Goal: Task Accomplishment & Management: Use online tool/utility

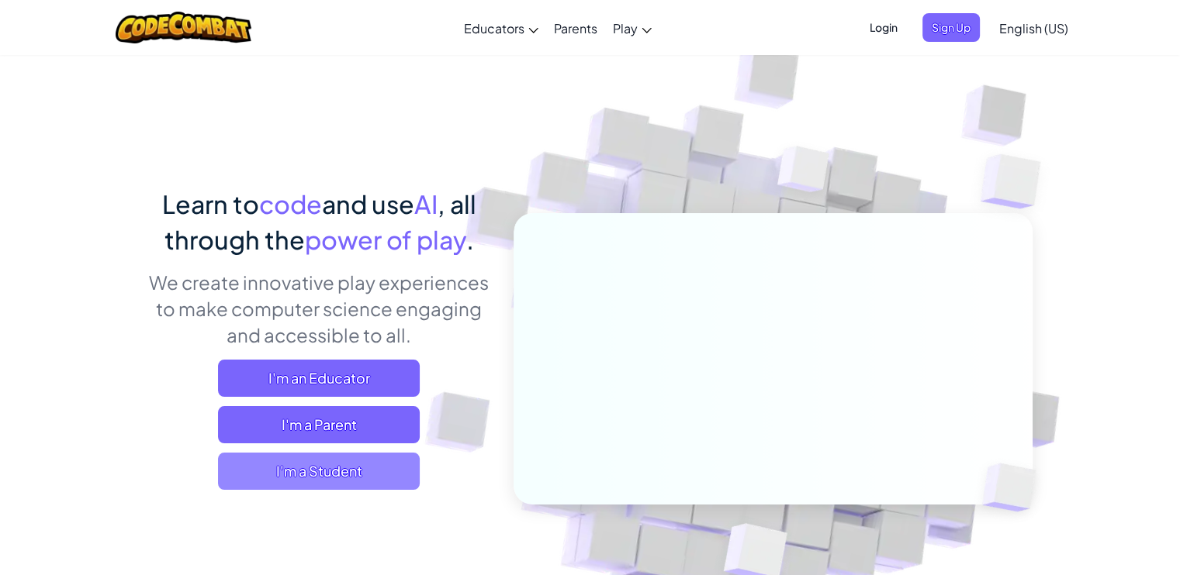
click at [316, 465] on span "I'm a Student" at bounding box center [319, 471] width 202 height 37
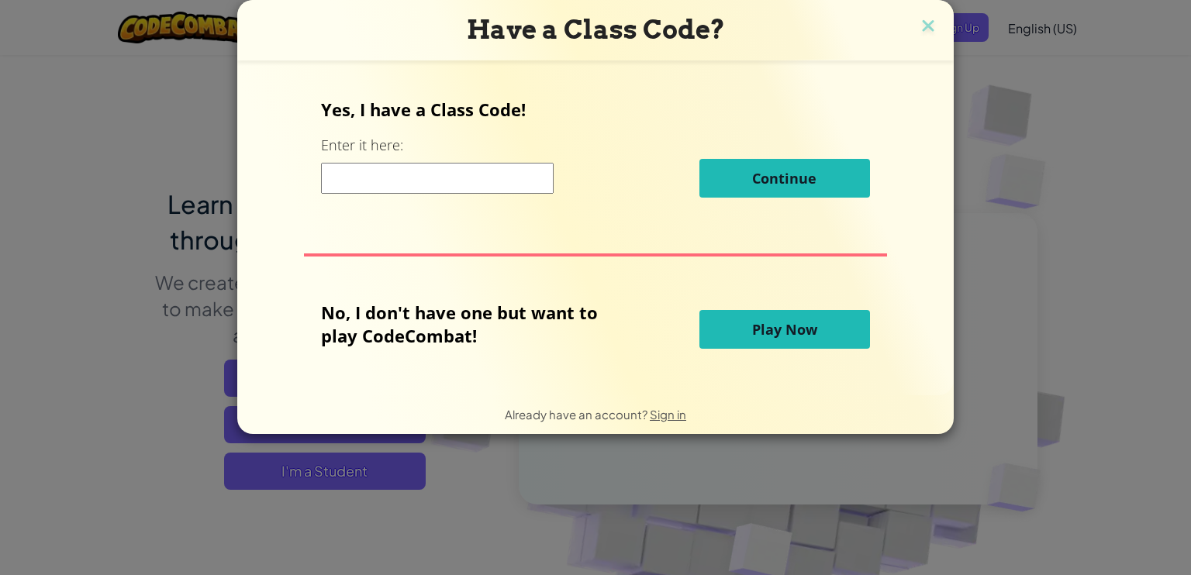
click at [767, 316] on button "Play Now" at bounding box center [784, 329] width 171 height 39
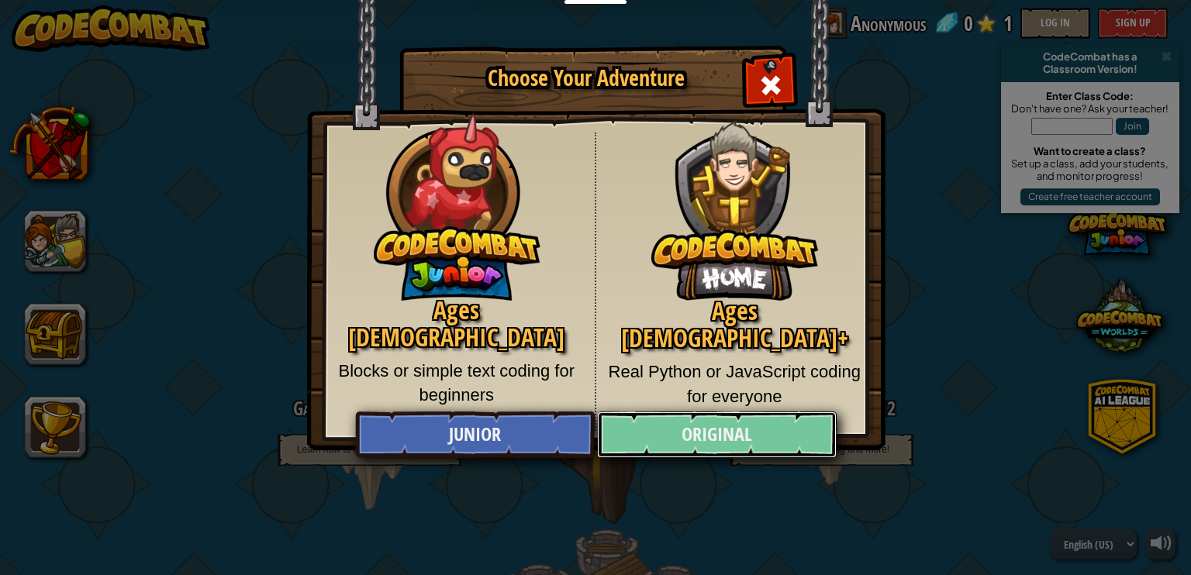
click at [679, 437] on link "Original" at bounding box center [716, 435] width 239 height 47
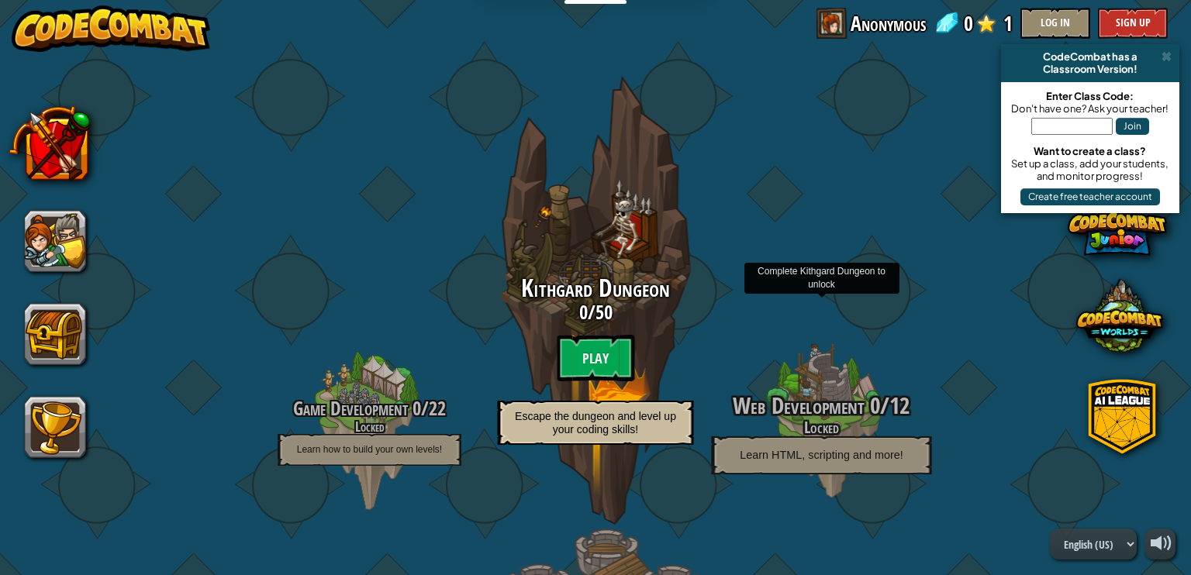
click at [772, 422] on h4 "Locked" at bounding box center [821, 428] width 295 height 18
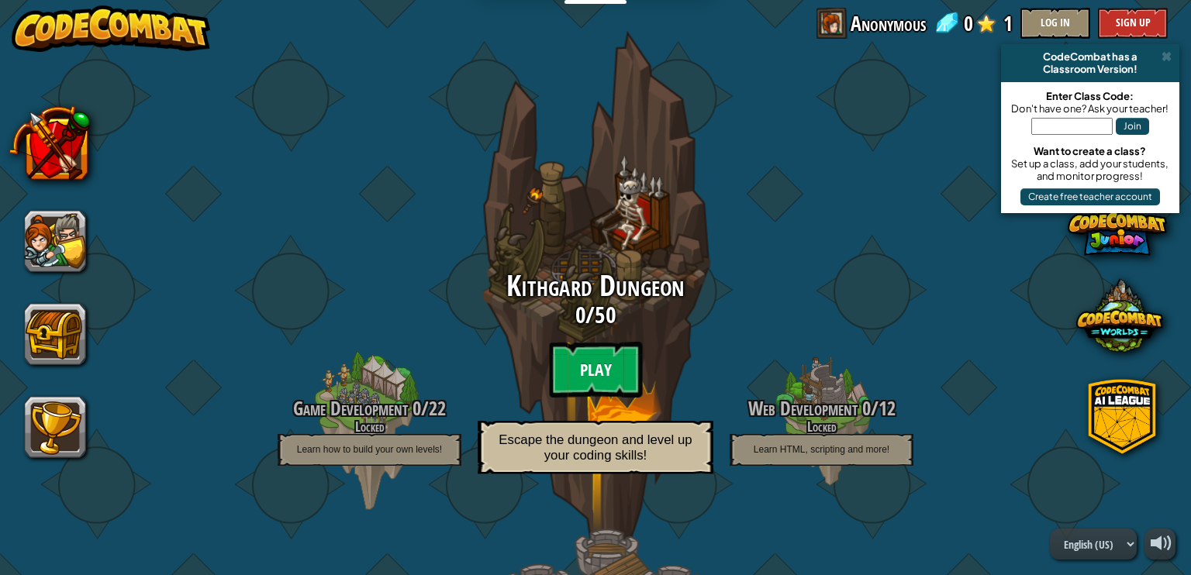
click at [580, 378] on btn "Play" at bounding box center [595, 370] width 93 height 56
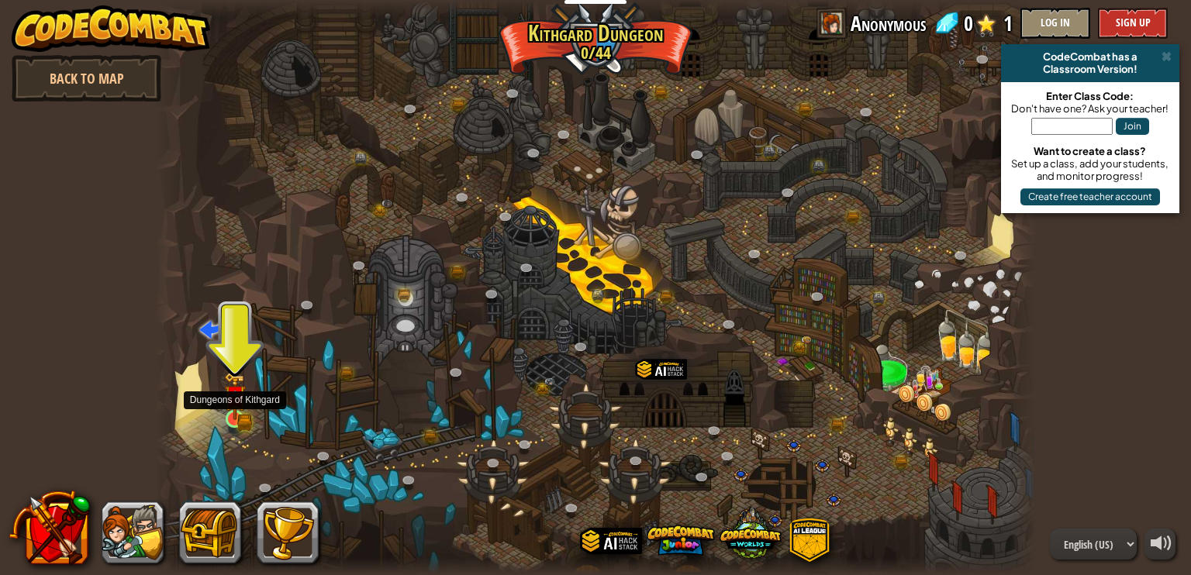
click at [233, 415] on img at bounding box center [235, 396] width 22 height 48
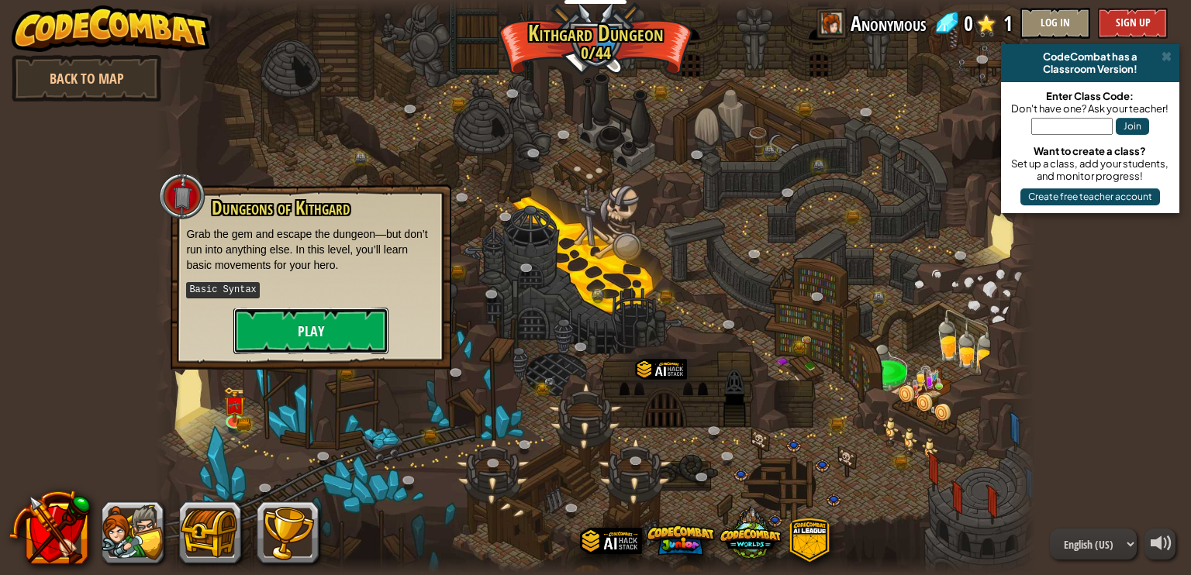
click at [281, 319] on button "Play" at bounding box center [310, 331] width 155 height 47
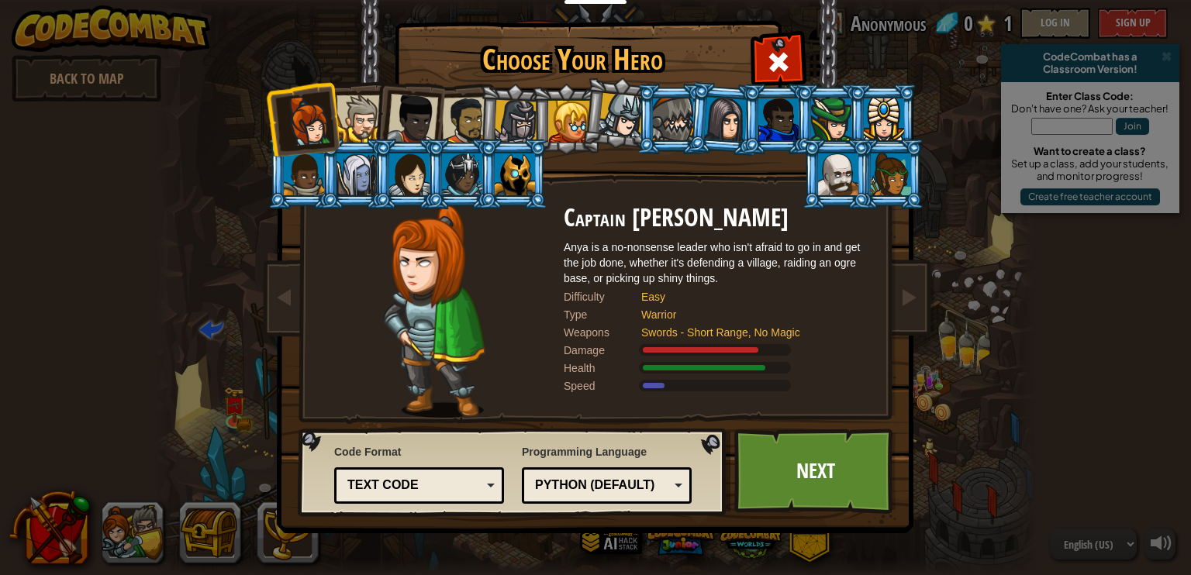
click at [663, 493] on div "Python (Default)" at bounding box center [602, 486] width 134 height 18
click at [667, 454] on div "Programming Language Python (Default) JavaScript Lua C++ Java (Experimental) Py…" at bounding box center [607, 473] width 170 height 67
click at [392, 482] on div "Text code" at bounding box center [414, 486] width 134 height 18
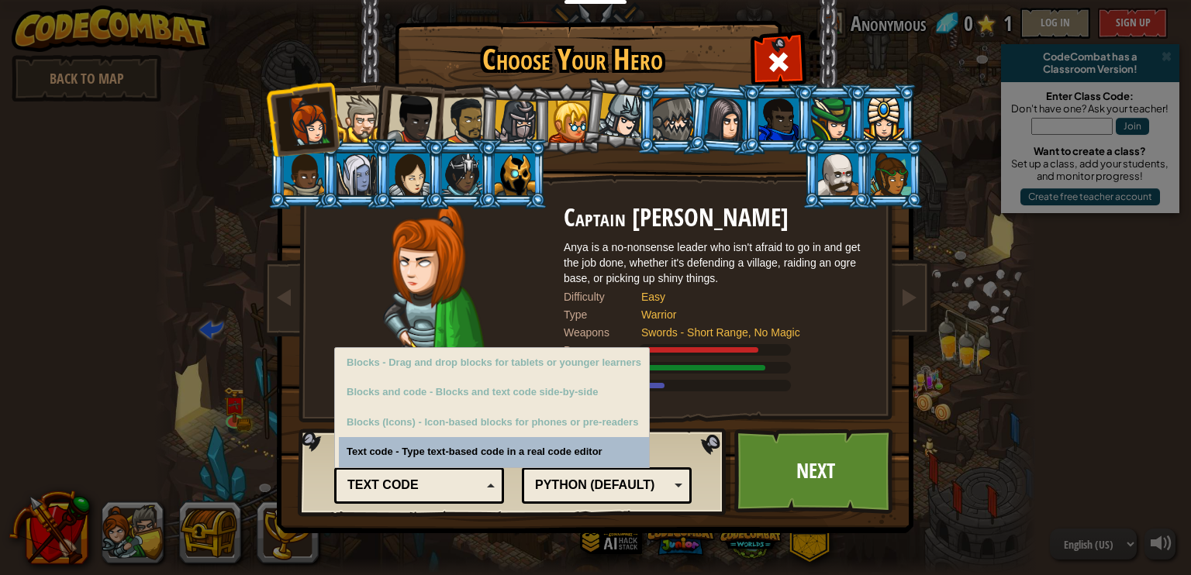
click at [392, 482] on div "Text code" at bounding box center [414, 486] width 134 height 18
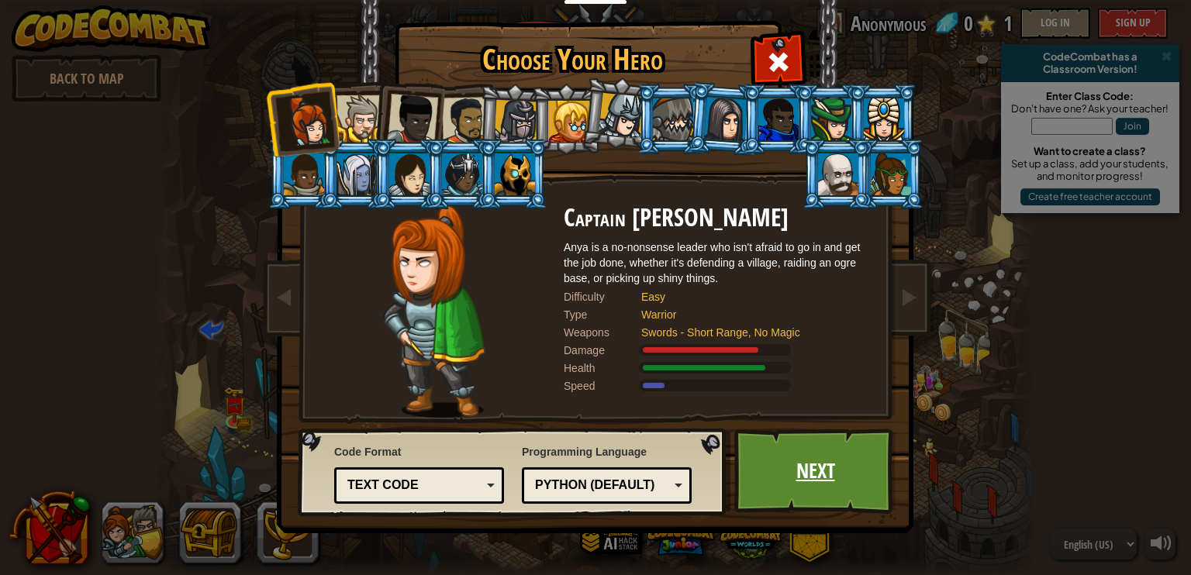
click at [803, 459] on link "Next" at bounding box center [815, 471] width 162 height 85
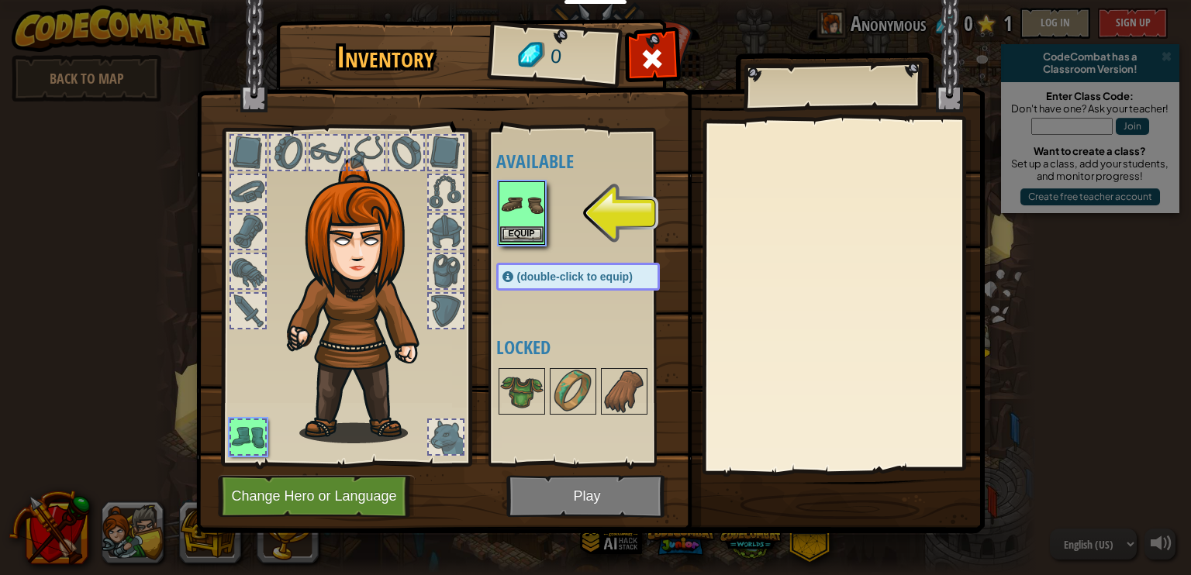
click at [537, 213] on img at bounding box center [521, 204] width 43 height 43
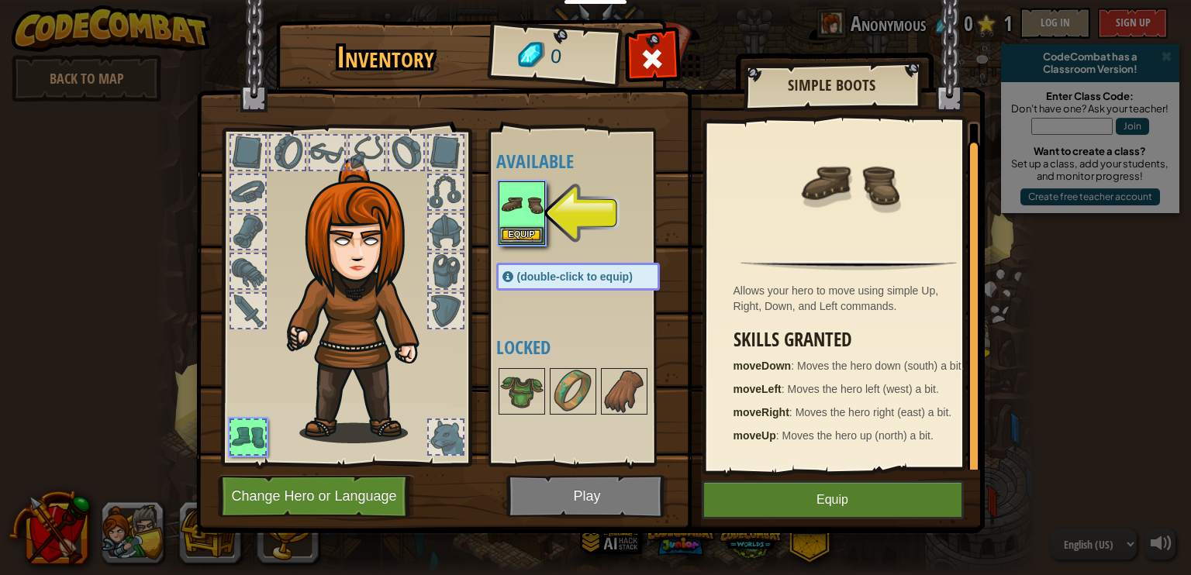
scroll to position [5, 0]
click at [813, 495] on button "Equip" at bounding box center [833, 500] width 262 height 39
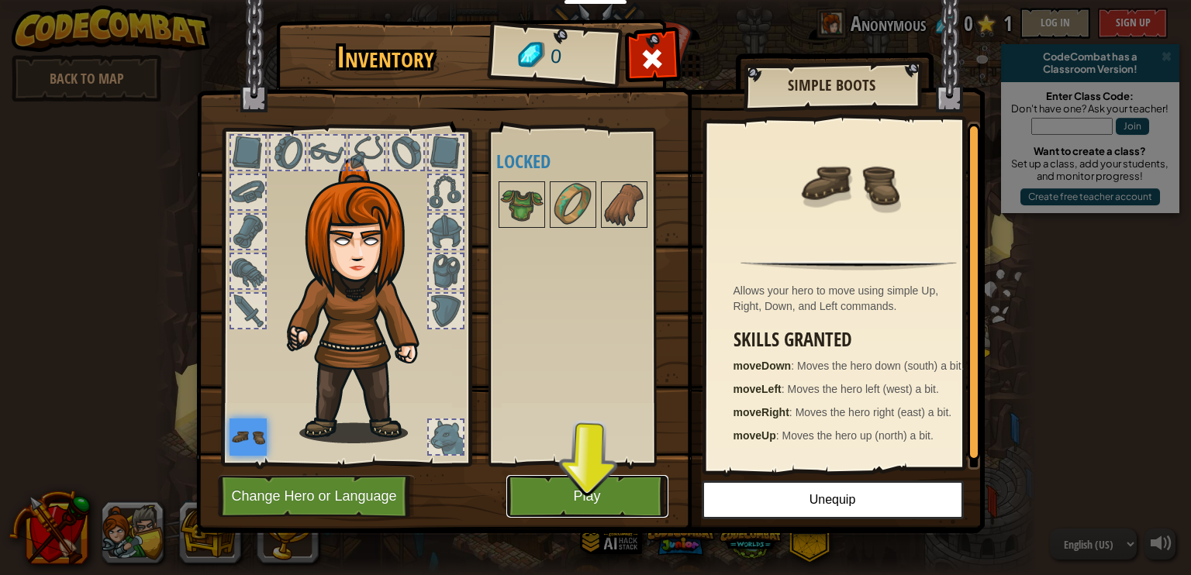
click at [583, 514] on button "Play" at bounding box center [587, 496] width 162 height 43
